Goal: Book appointment/travel/reservation

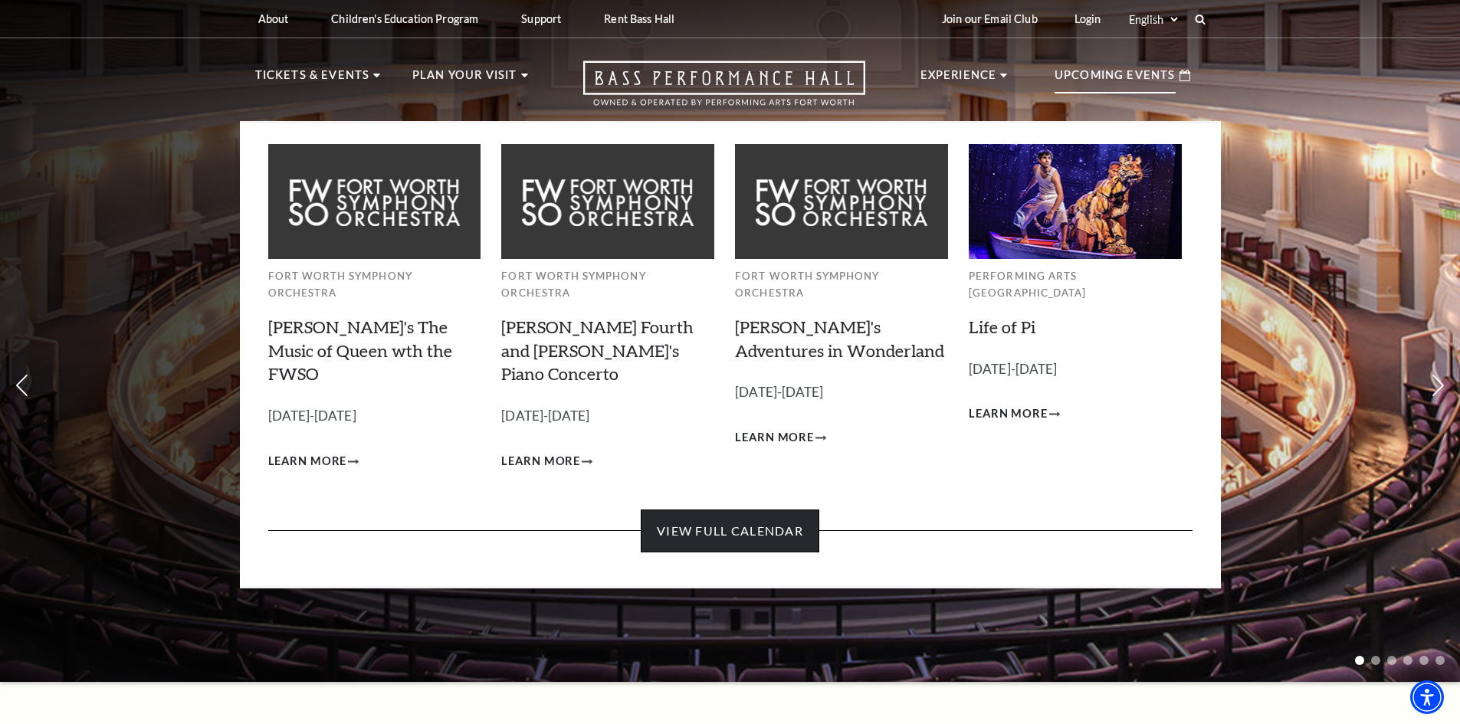
click at [711, 510] on link "View Full Calendar" at bounding box center [730, 531] width 179 height 43
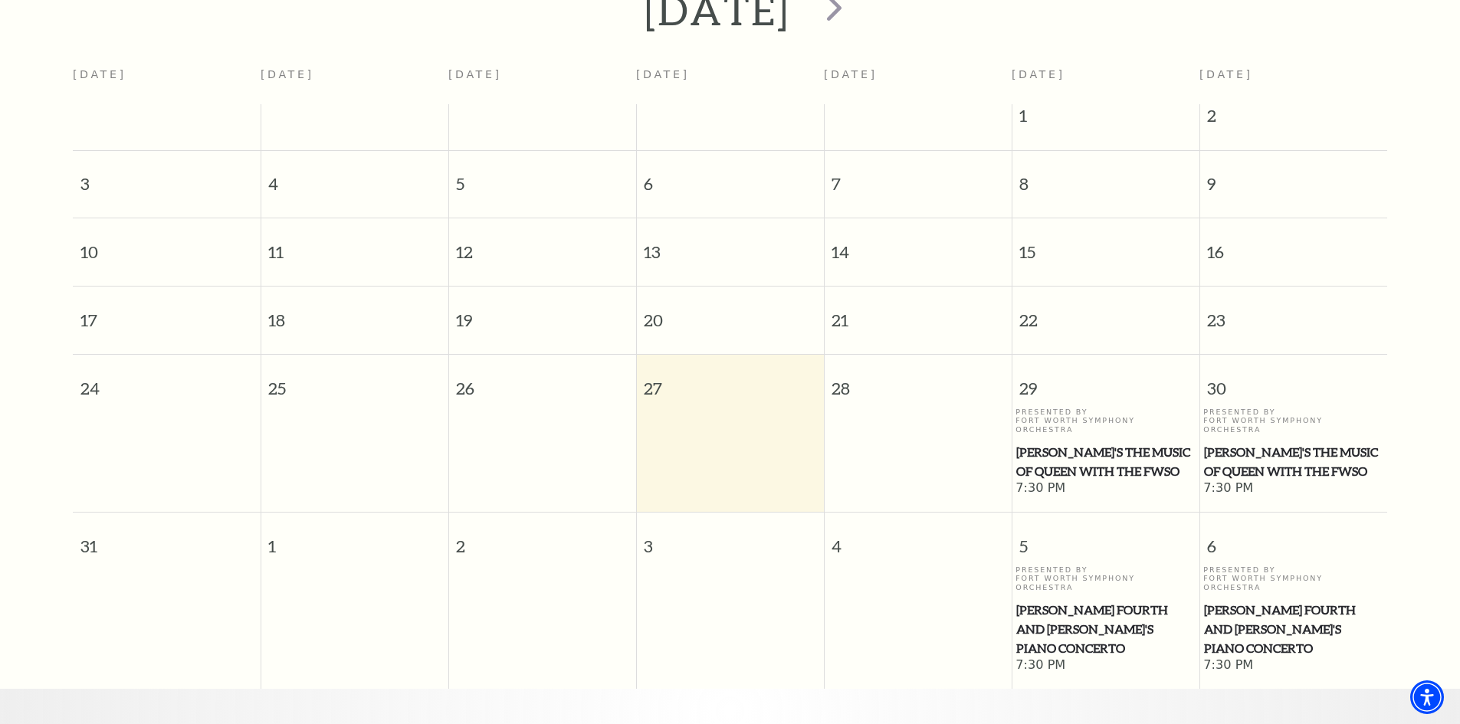
scroll to position [289, 0]
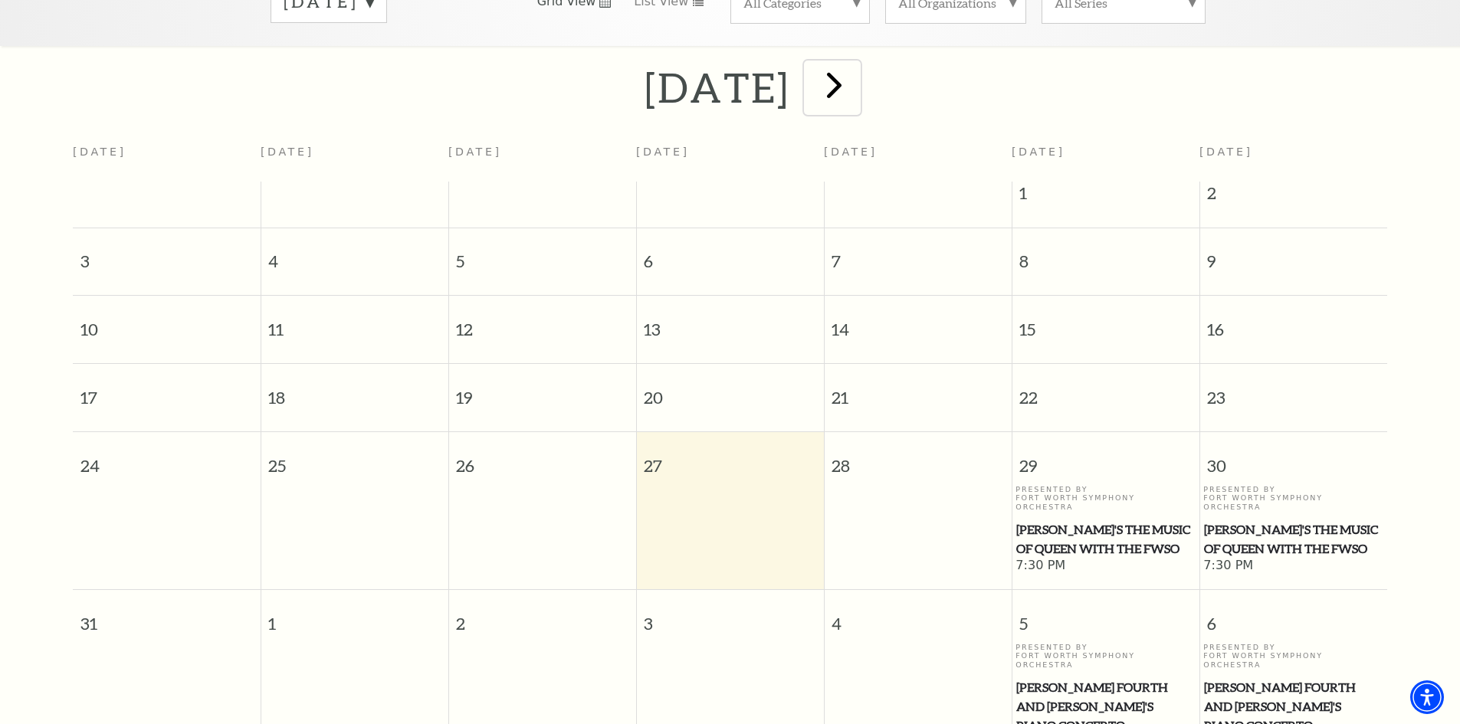
click at [856, 71] on span "next" at bounding box center [834, 85] width 44 height 44
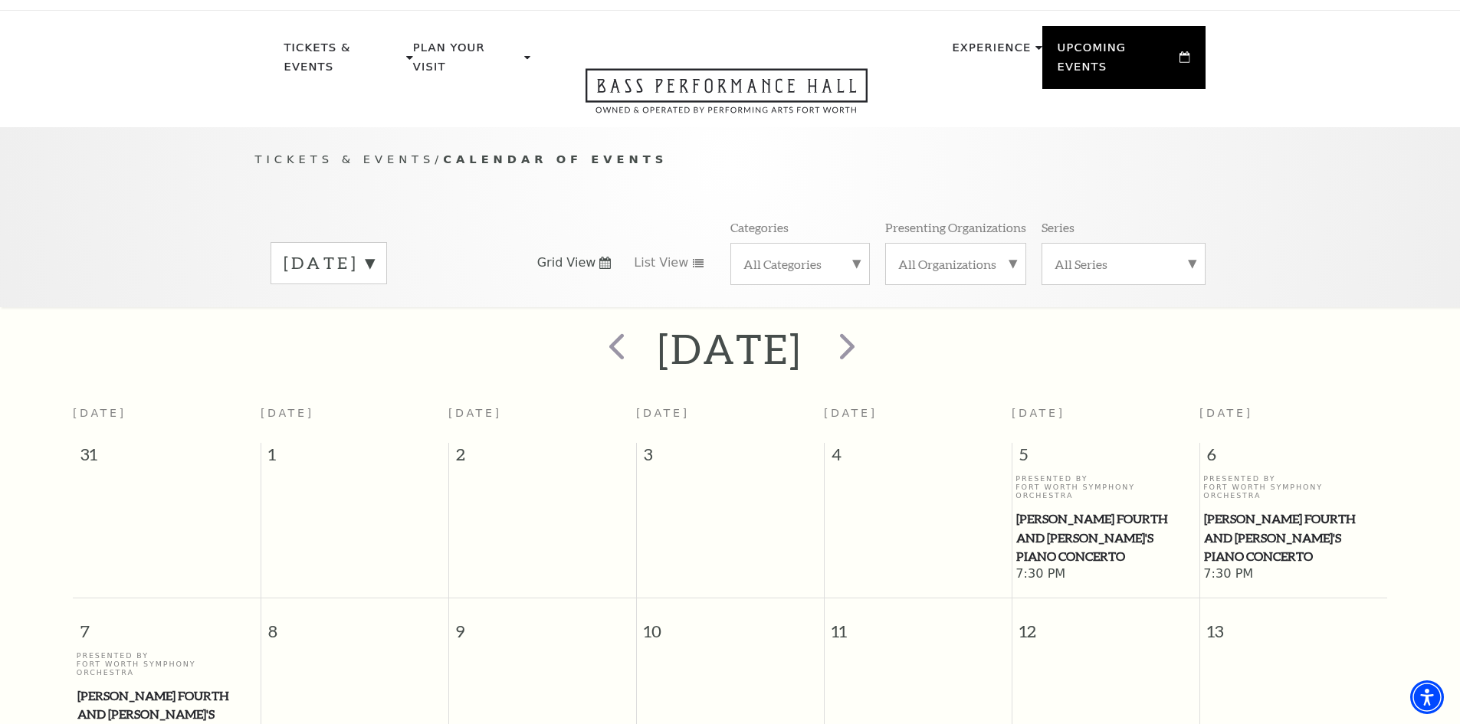
scroll to position [0, 0]
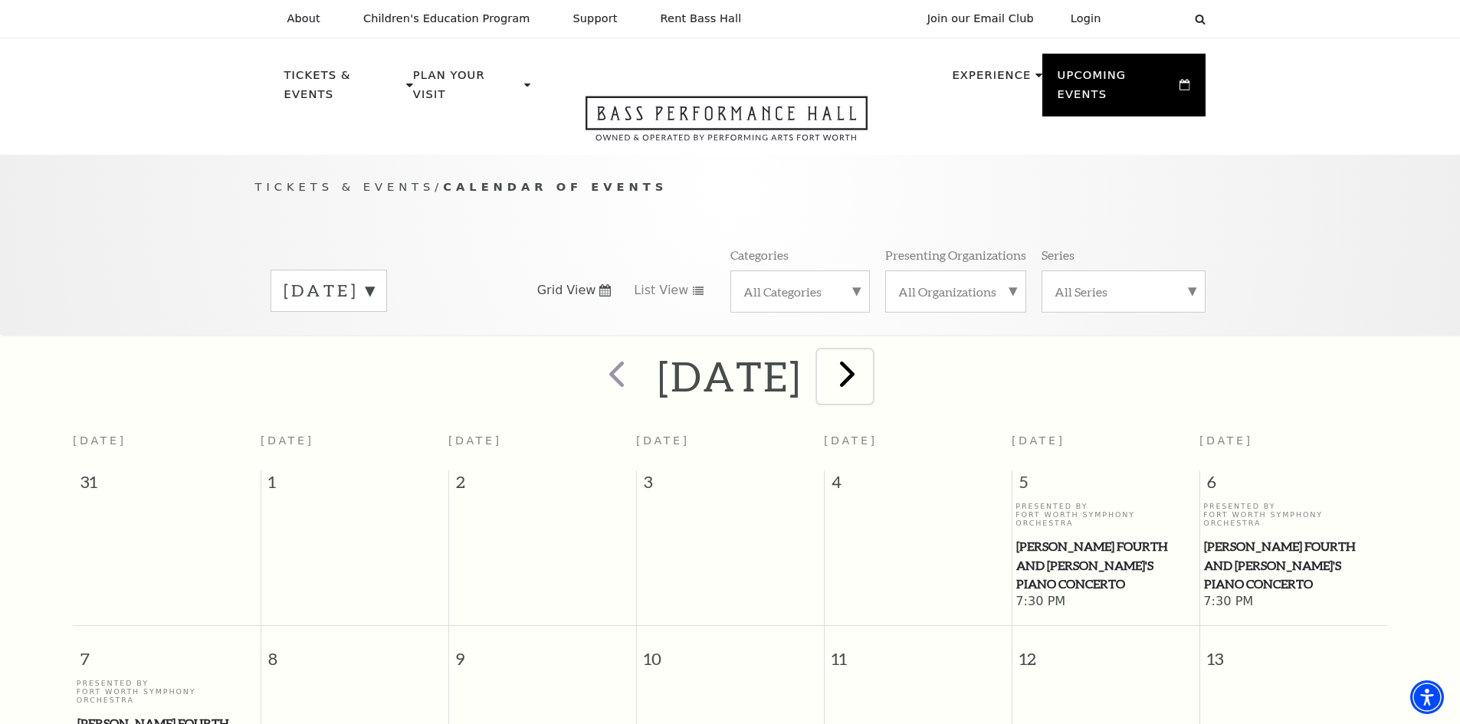
click at [869, 363] on span "next" at bounding box center [847, 374] width 44 height 44
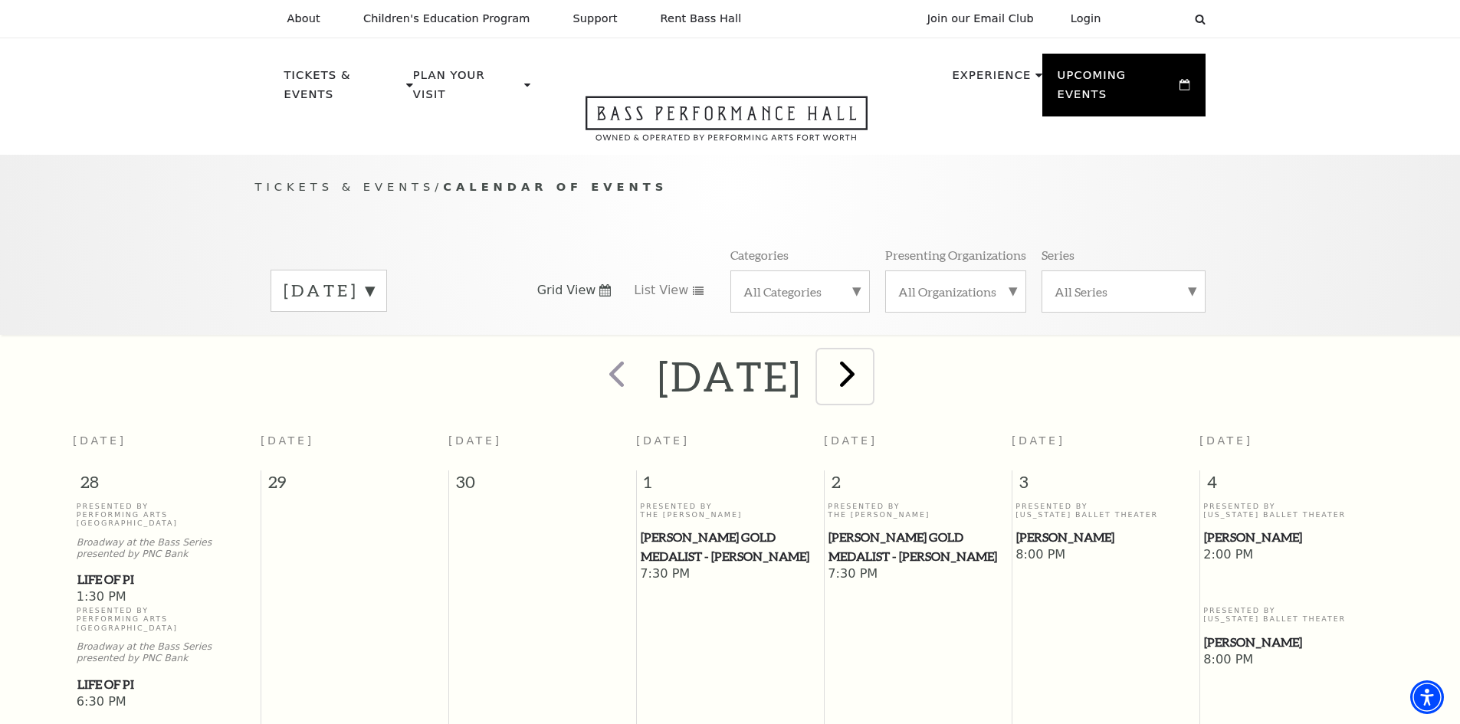
click at [869, 363] on span "next" at bounding box center [847, 374] width 44 height 44
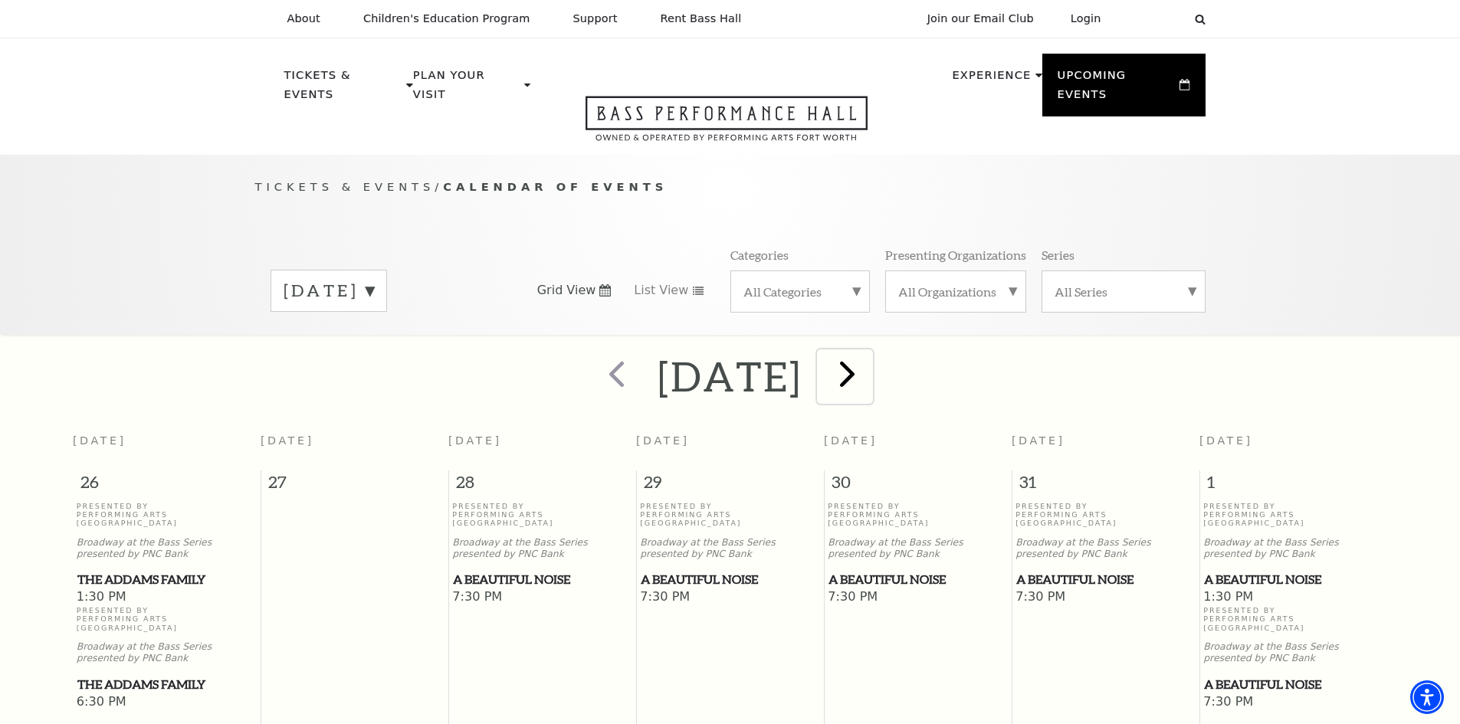
click at [869, 360] on span "next" at bounding box center [847, 374] width 44 height 44
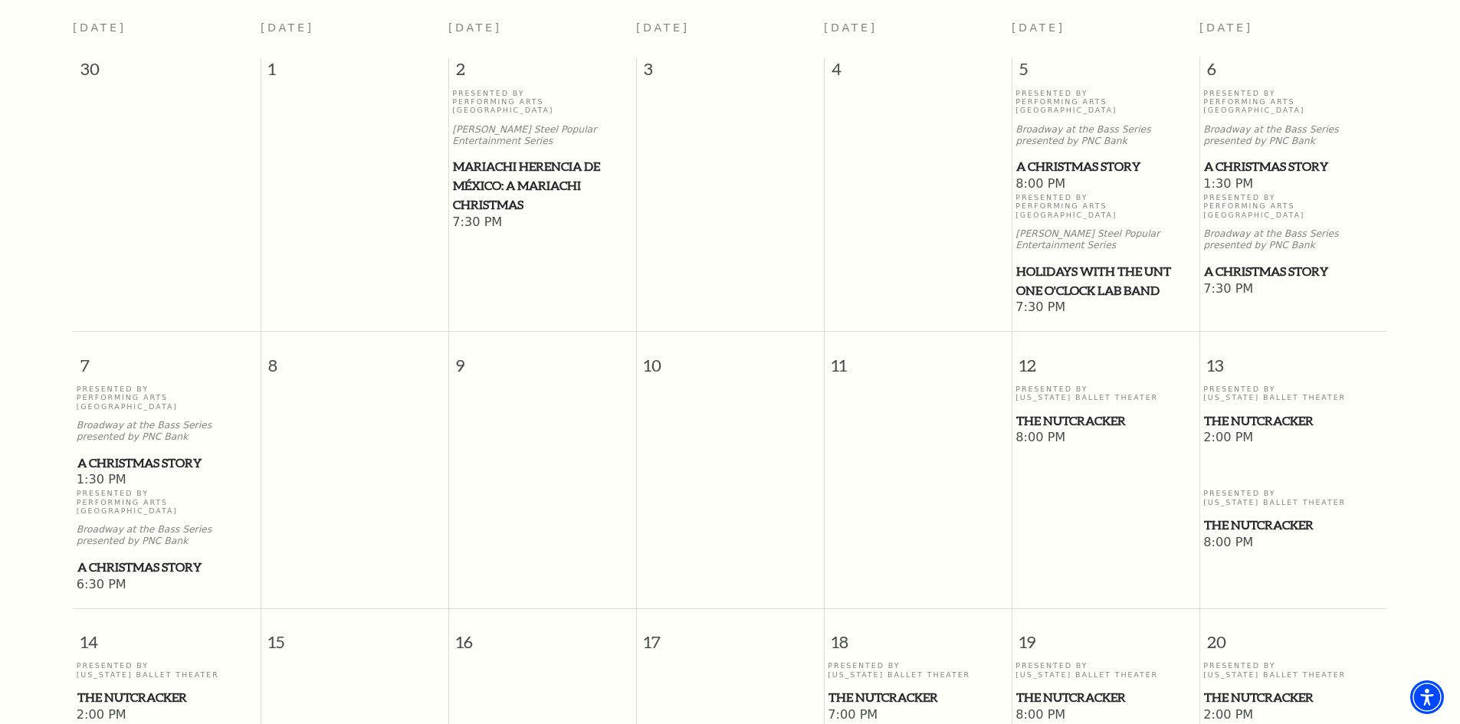
scroll to position [442, 0]
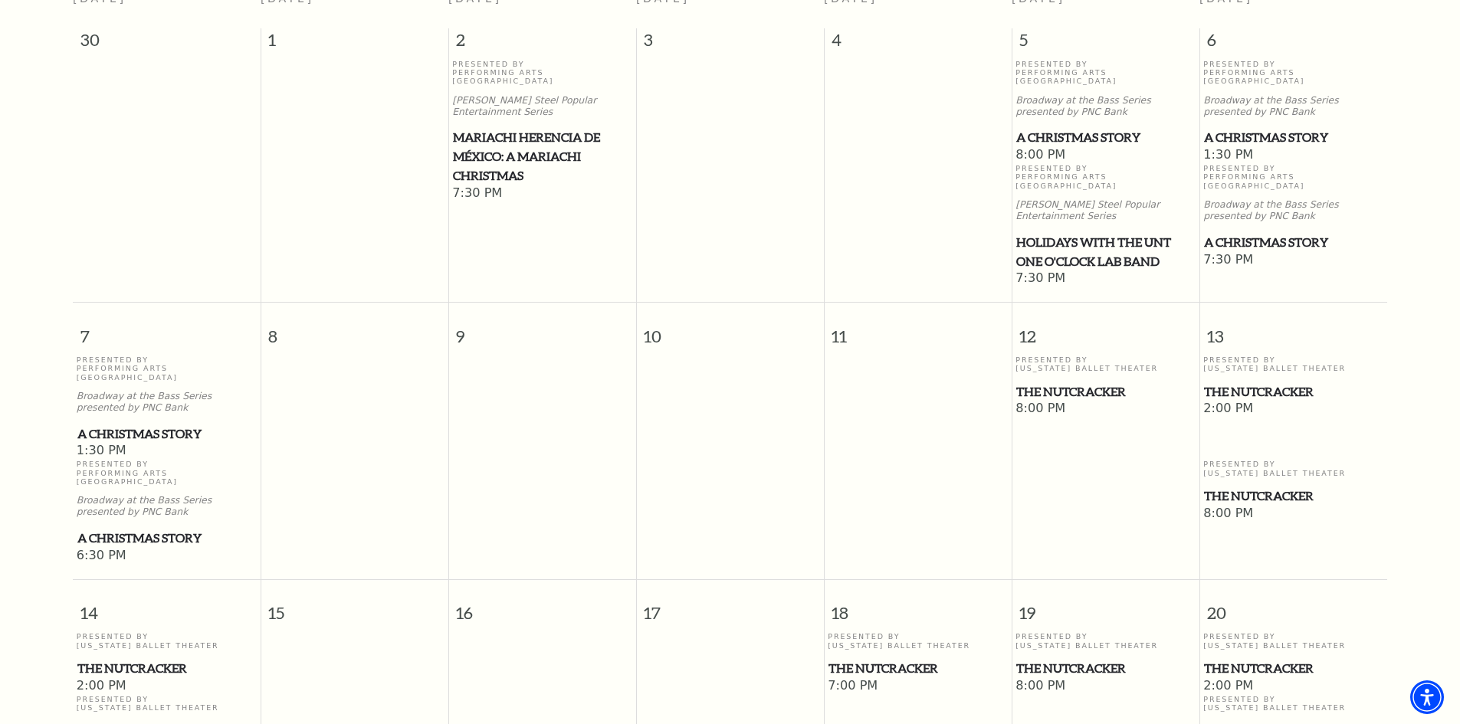
click at [1261, 382] on span "The Nutcracker" at bounding box center [1293, 391] width 179 height 19
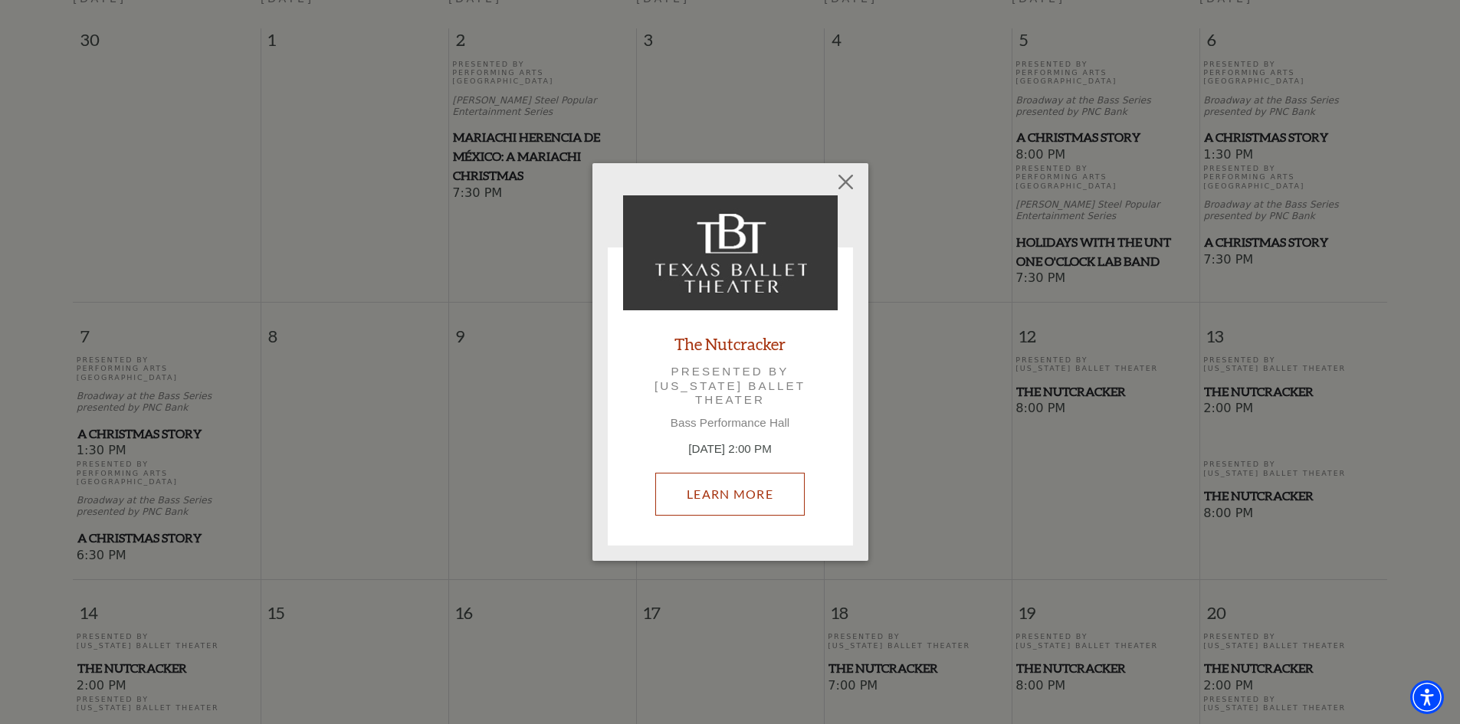
click at [760, 504] on link "Learn More" at bounding box center [729, 494] width 149 height 43
